Goal: Task Accomplishment & Management: Manage account settings

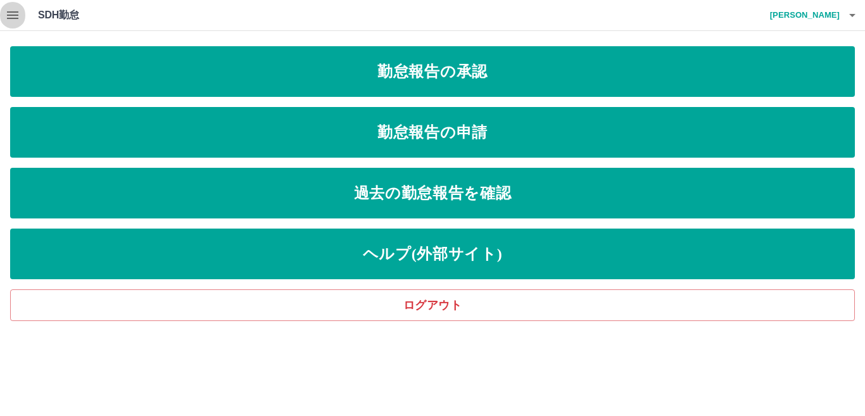
click at [11, 21] on icon "button" at bounding box center [12, 15] width 15 height 15
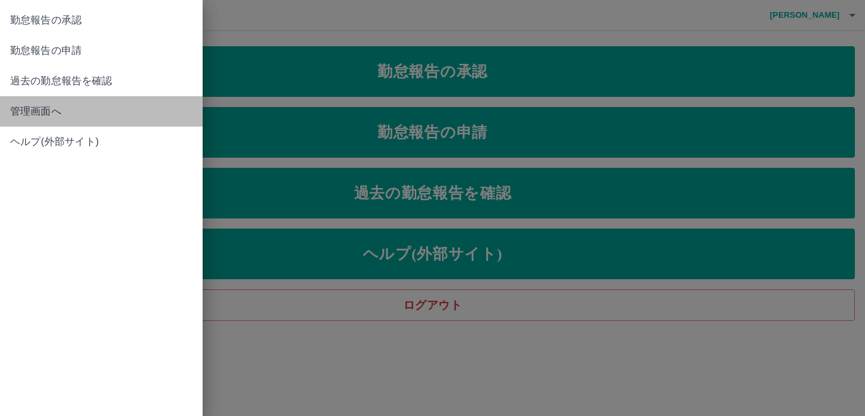
click at [47, 109] on span "管理画面へ" at bounding box center [101, 111] width 182 height 15
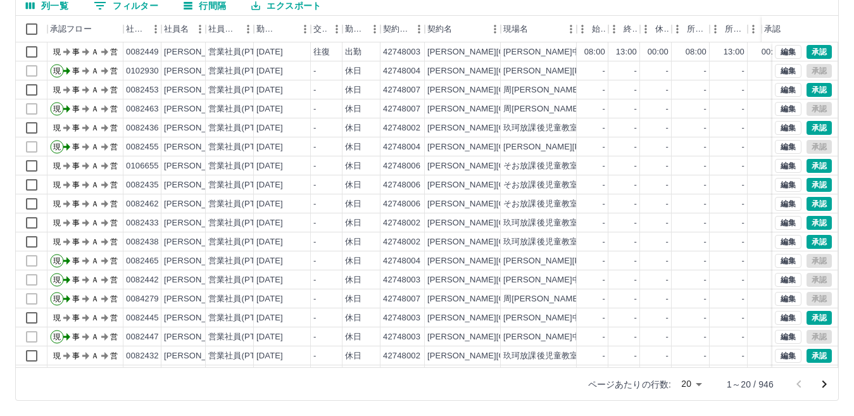
scroll to position [63, 0]
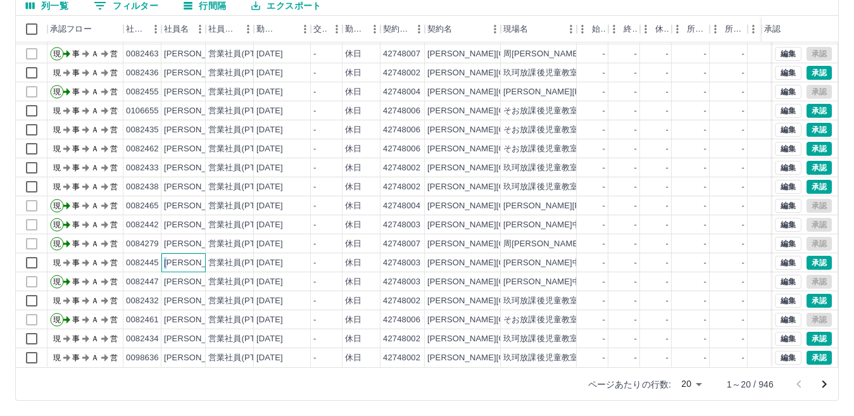
drag, startPoint x: 164, startPoint y: 251, endPoint x: 172, endPoint y: 251, distance: 8.2
click at [172, 257] on div "[PERSON_NAME]" at bounding box center [198, 263] width 69 height 12
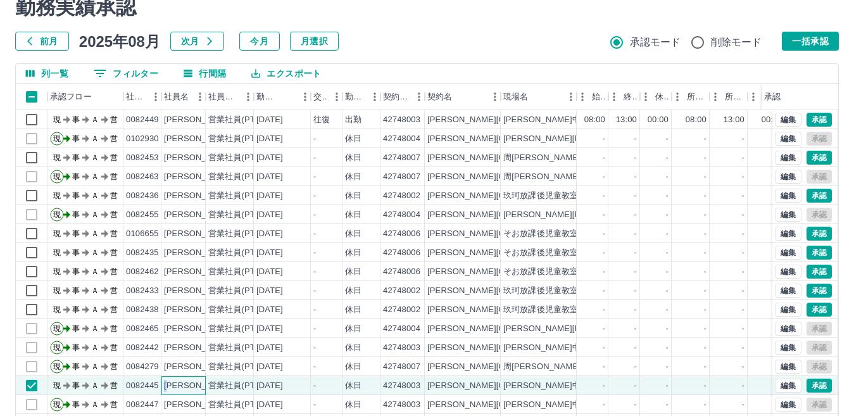
scroll to position [0, 0]
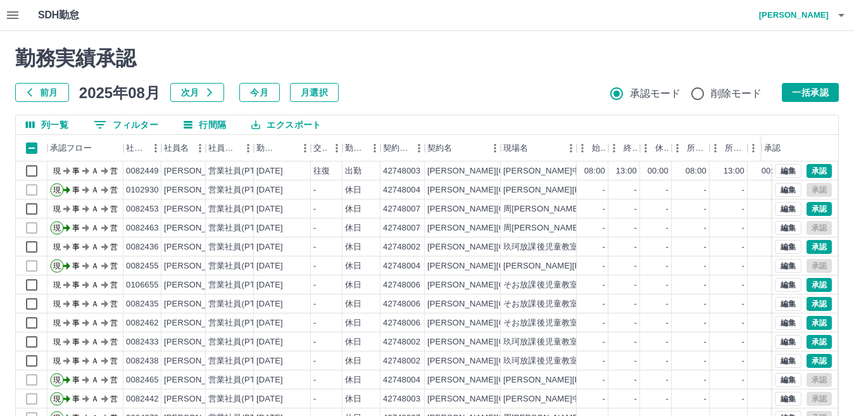
click at [128, 132] on button "0 フィルター" at bounding box center [126, 124] width 85 height 19
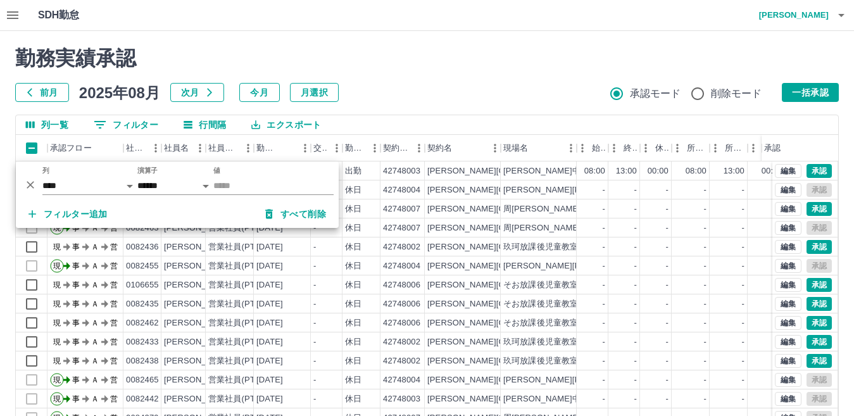
drag, startPoint x: 216, startPoint y: 183, endPoint x: 156, endPoint y: 221, distance: 70.6
click at [156, 221] on div "フィルター追加 すべて削除" at bounding box center [177, 214] width 323 height 28
click at [128, 184] on select "**** *** **** *** *** **** ***** *** *** ** ** ** **** **** **** ** ** *** ****…" at bounding box center [89, 186] width 95 height 18
click at [42, 177] on select "**** *** **** *** *** **** ***** *** *** ** ** ** **** **** **** ** ** *** ****…" at bounding box center [89, 186] width 95 height 18
select select "**********"
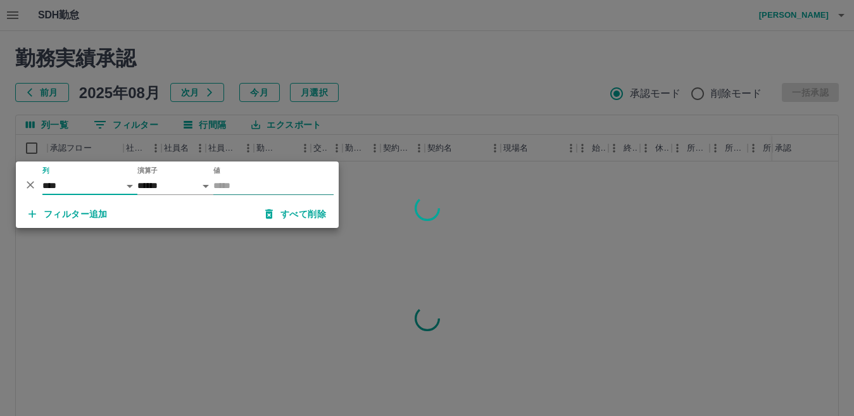
click at [224, 189] on input "値" at bounding box center [273, 186] width 120 height 18
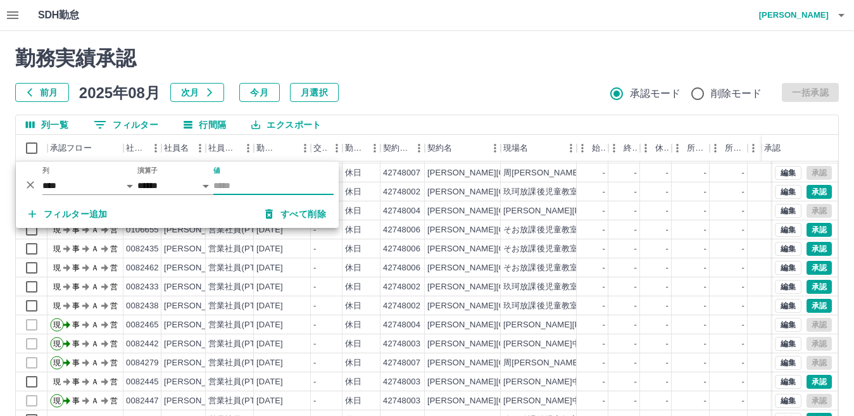
scroll to position [66, 0]
drag, startPoint x: 167, startPoint y: 369, endPoint x: 173, endPoint y: 369, distance: 6.4
click at [173, 376] on div "[PERSON_NAME]" at bounding box center [198, 382] width 69 height 12
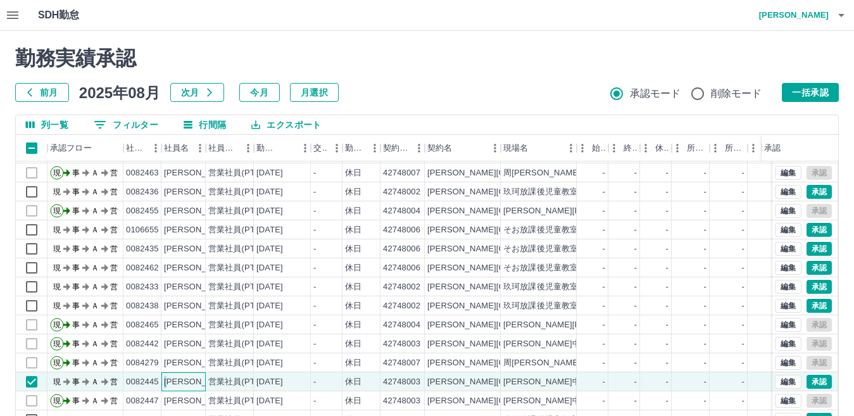
copy div "皷"
click at [136, 124] on button "0 フィルター" at bounding box center [126, 124] width 85 height 19
select select "**********"
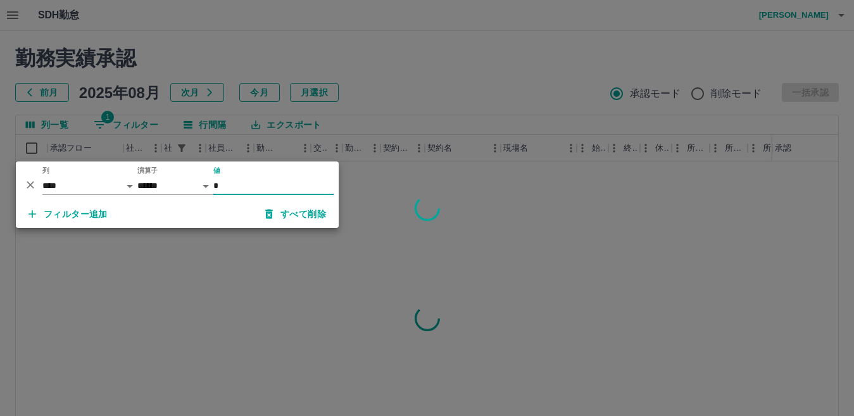
scroll to position [0, 0]
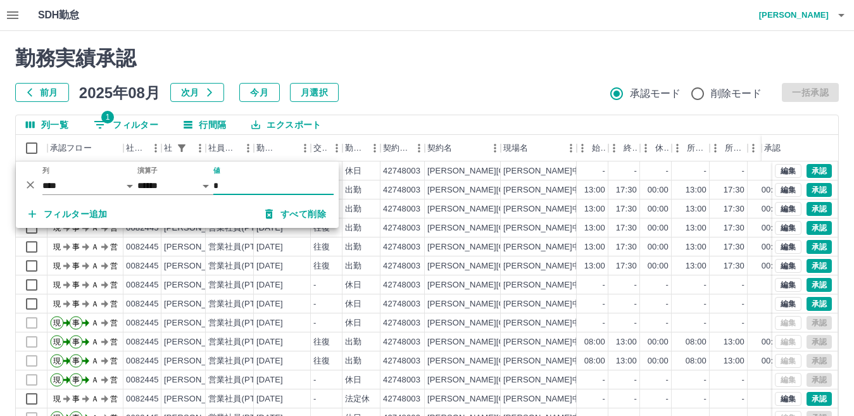
type input "*"
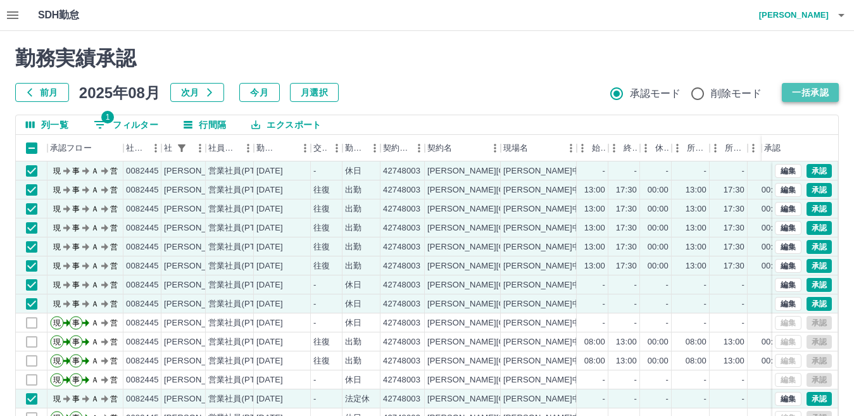
click at [816, 96] on button "一括承認" at bounding box center [810, 92] width 57 height 19
